Goal: Task Accomplishment & Management: Manage account settings

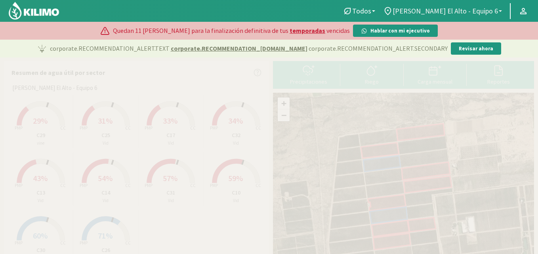
click at [484, 9] on span "[PERSON_NAME] El Alto - Equipo 6" at bounding box center [445, 11] width 105 height 8
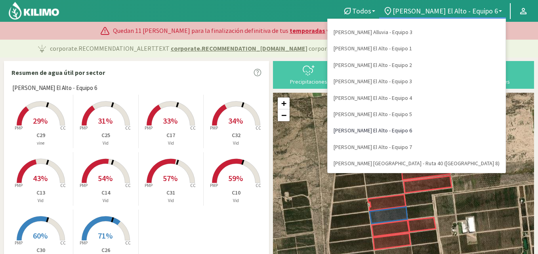
scroll to position [80, 0]
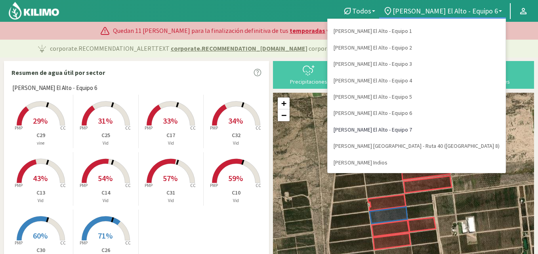
click at [460, 130] on link "[PERSON_NAME] El Alto - Equipo 7" at bounding box center [417, 130] width 178 height 16
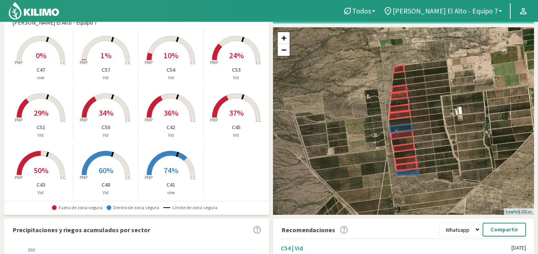
scroll to position [64, 0]
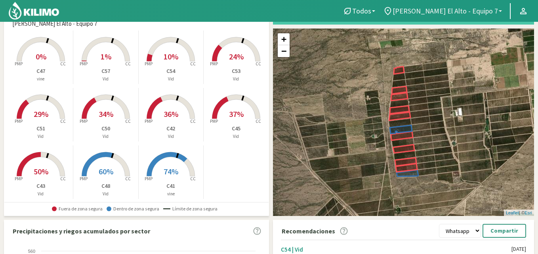
click at [501, 11] on b at bounding box center [500, 11] width 3 height 2
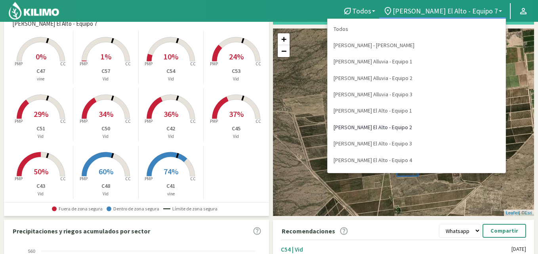
scroll to position [80, 0]
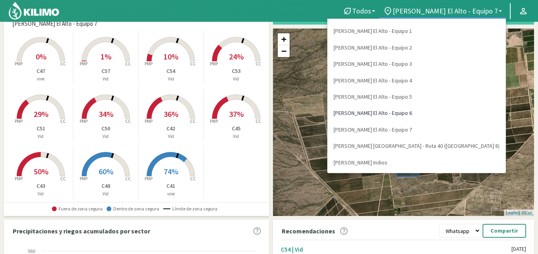
click at [467, 114] on link "[PERSON_NAME] El Alto - Equipo 6" at bounding box center [417, 113] width 178 height 16
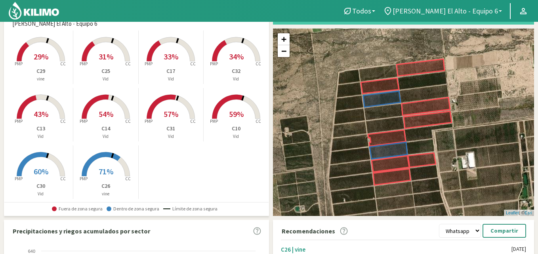
click at [489, 10] on span "[PERSON_NAME] El Alto - Equipo 6" at bounding box center [445, 11] width 105 height 8
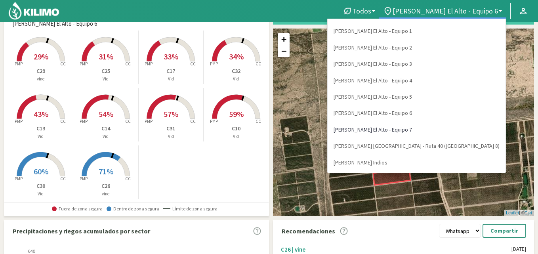
click at [470, 131] on link "[PERSON_NAME] El Alto - Equipo 7" at bounding box center [417, 130] width 178 height 16
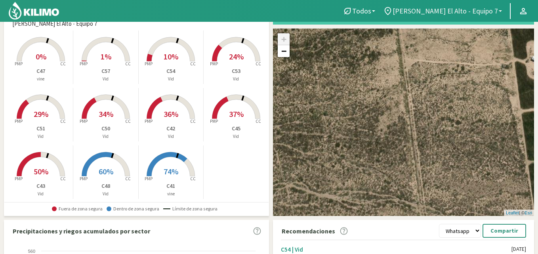
click at [487, 4] on link "[PERSON_NAME] El Alto - Equipo 7" at bounding box center [442, 11] width 127 height 15
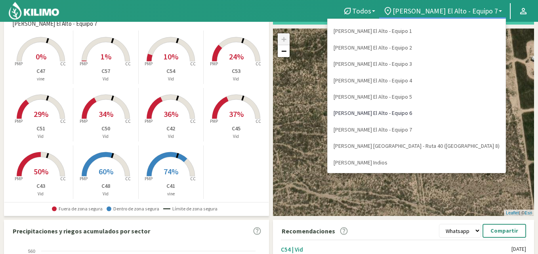
click at [476, 112] on link "[PERSON_NAME] El Alto - Equipo 6" at bounding box center [417, 113] width 178 height 16
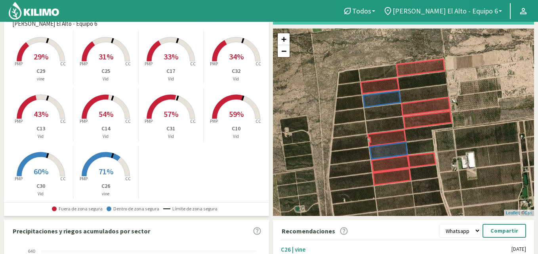
click at [490, 6] on link "[PERSON_NAME] El Alto - Equipo 6" at bounding box center [442, 11] width 127 height 15
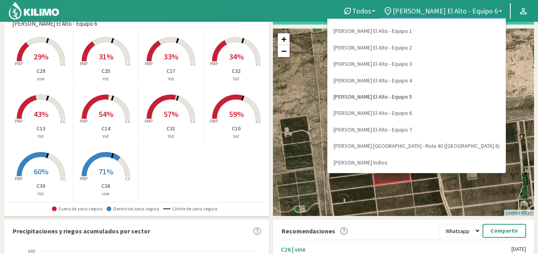
click at [473, 94] on link "[PERSON_NAME] El Alto - Equipo 5" at bounding box center [417, 97] width 178 height 16
